Goal: Navigation & Orientation: Find specific page/section

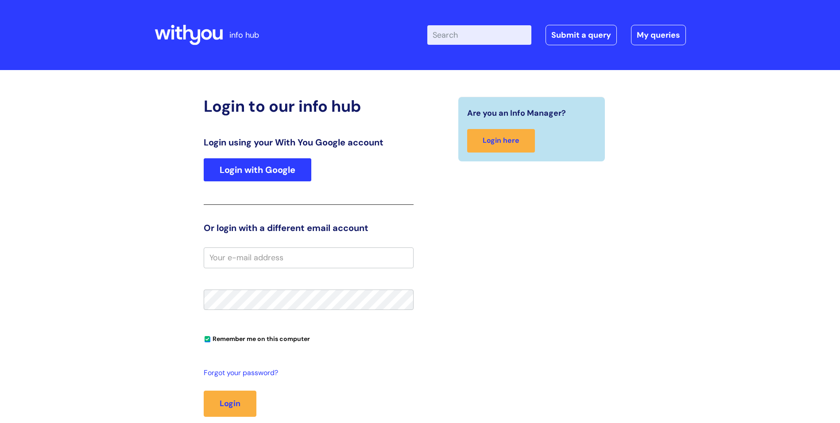
type input "[PERSON_NAME][EMAIL_ADDRESS][PERSON_NAME][DOMAIN_NAME]"
click at [271, 173] on link "Login with Google" at bounding box center [258, 169] width 108 height 23
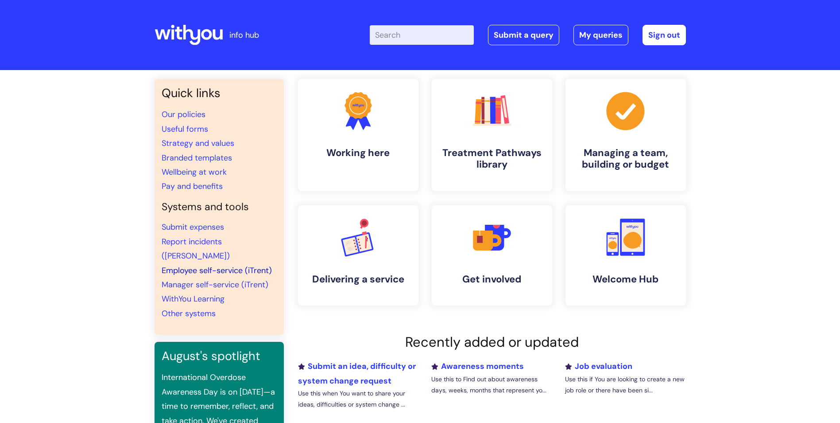
click at [211, 265] on link "Employee self-service (iTrent)" at bounding box center [217, 270] width 110 height 11
click at [200, 265] on link "Employee self-service (iTrent)" at bounding box center [217, 270] width 110 height 11
click at [666, 37] on link "Sign out" at bounding box center [664, 35] width 43 height 20
